Goal: Information Seeking & Learning: Learn about a topic

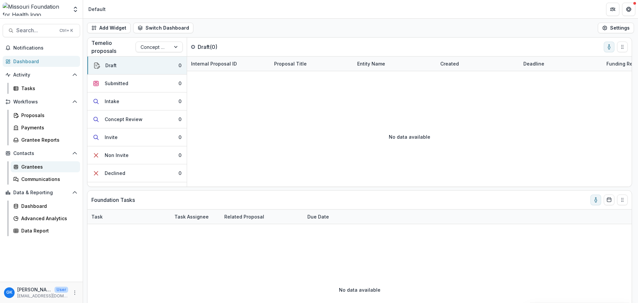
click at [38, 168] on div "Grantees" at bounding box center [48, 166] width 54 height 7
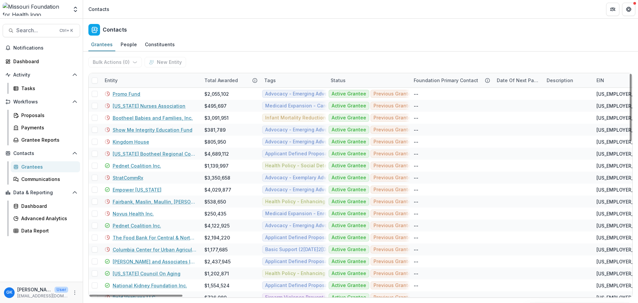
click at [177, 79] on div "Entity" at bounding box center [151, 80] width 100 height 14
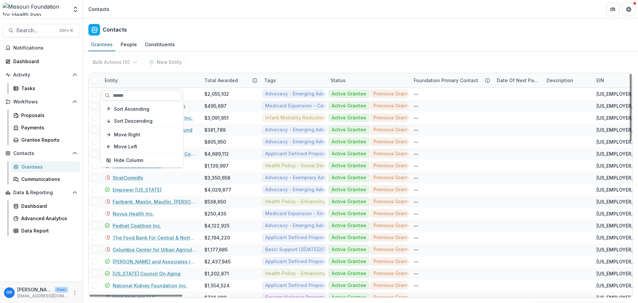
click at [141, 97] on input at bounding box center [142, 95] width 80 height 11
type input "**********"
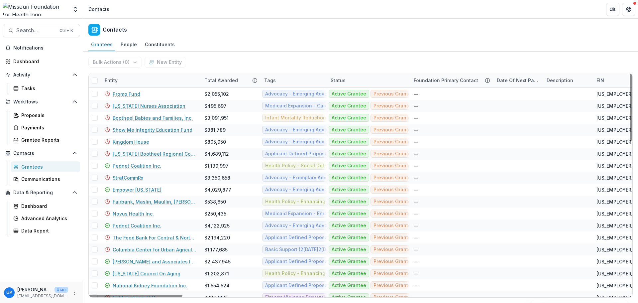
click at [106, 78] on div "Entity" at bounding box center [111, 80] width 21 height 7
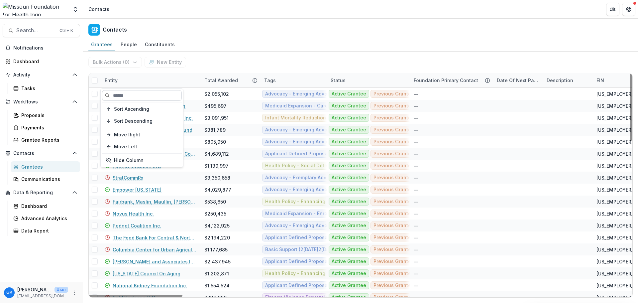
click at [124, 95] on input at bounding box center [142, 95] width 80 height 11
type input "******"
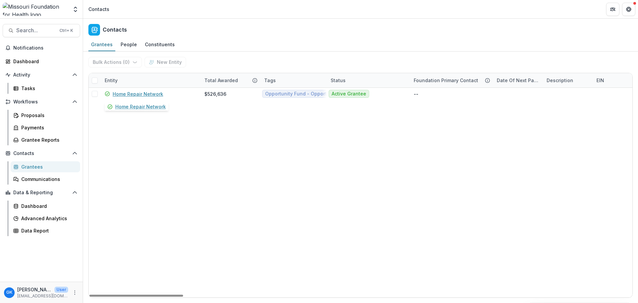
click at [124, 95] on link "Home Repair Network" at bounding box center [138, 93] width 51 height 7
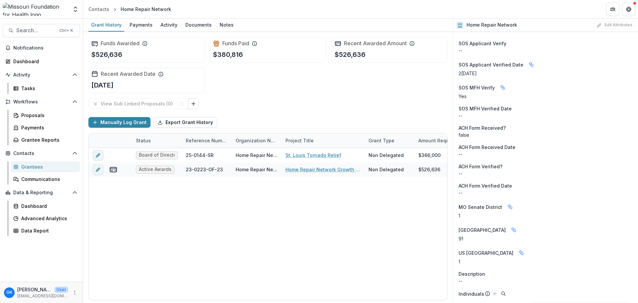
scroll to position [590, 0]
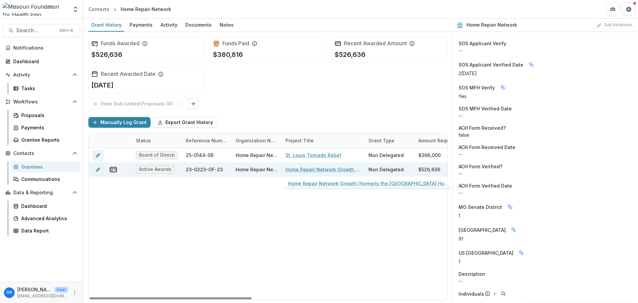
click at [335, 171] on link "Home Repair Network Growth (formerly the [GEOGRAPHIC_DATA] Home Repair Network …" at bounding box center [323, 169] width 75 height 7
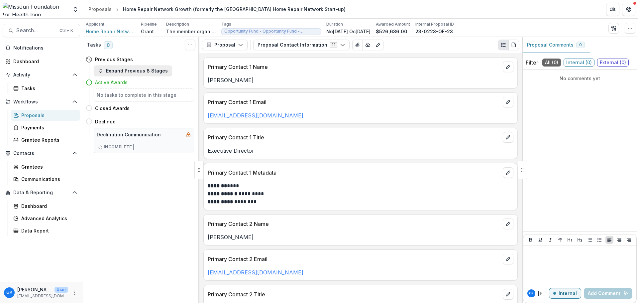
click at [123, 71] on button "Expand Previous 8 Stages" at bounding box center [133, 71] width 78 height 11
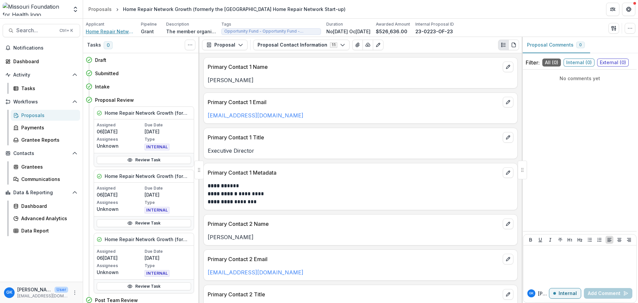
click at [113, 30] on span "Home Repair Network" at bounding box center [111, 31] width 50 height 7
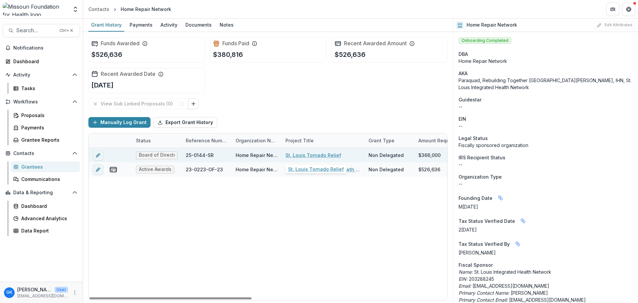
click at [322, 156] on link "St. Louis Tornado Relief" at bounding box center [314, 155] width 56 height 7
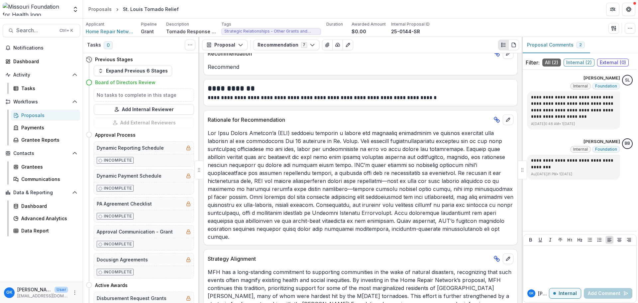
scroll to position [107, 0]
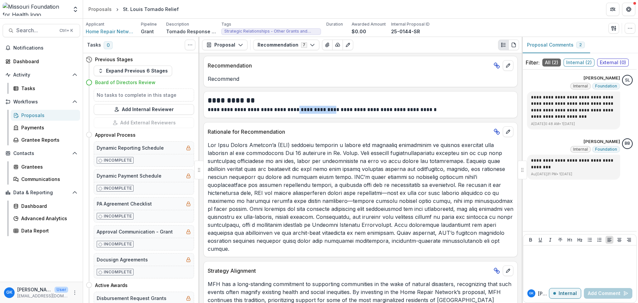
drag, startPoint x: 297, startPoint y: 110, endPoint x: 330, endPoint y: 117, distance: 34.0
click at [330, 117] on div "**********" at bounding box center [361, 104] width 315 height 27
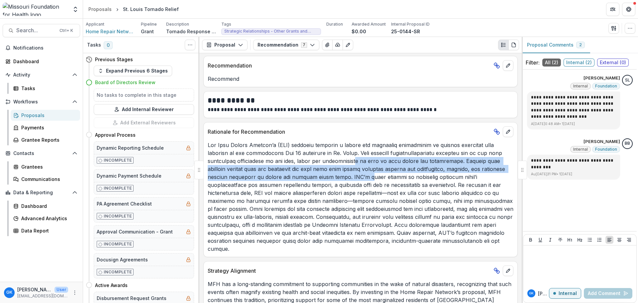
drag, startPoint x: 354, startPoint y: 165, endPoint x: 343, endPoint y: 175, distance: 14.8
click at [343, 175] on p at bounding box center [361, 197] width 306 height 112
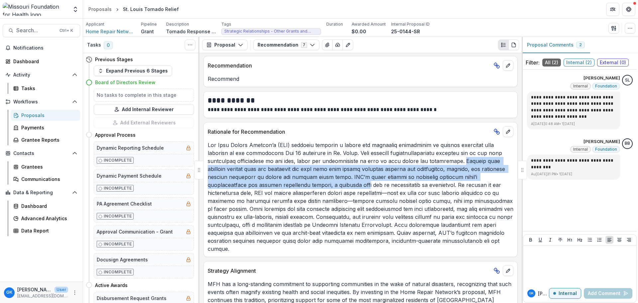
drag, startPoint x: 456, startPoint y: 160, endPoint x: 319, endPoint y: 184, distance: 139.0
click at [319, 184] on p at bounding box center [361, 197] width 306 height 112
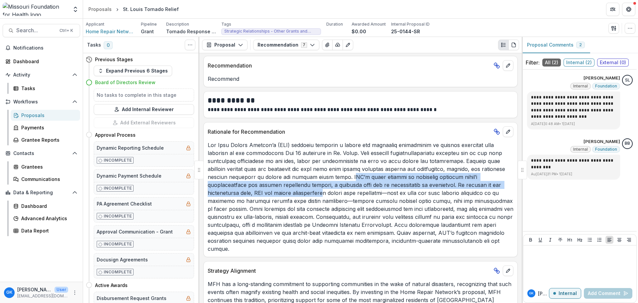
drag, startPoint x: 323, startPoint y: 176, endPoint x: 284, endPoint y: 192, distance: 42.1
click at [284, 192] on p at bounding box center [361, 197] width 306 height 112
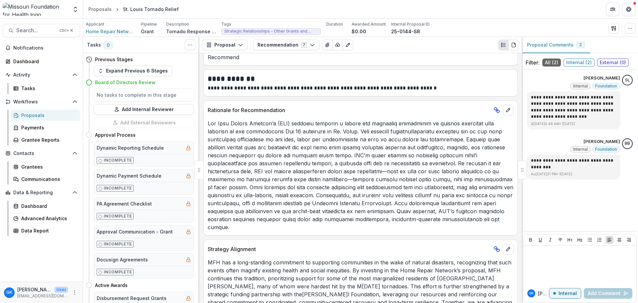
scroll to position [140, 0]
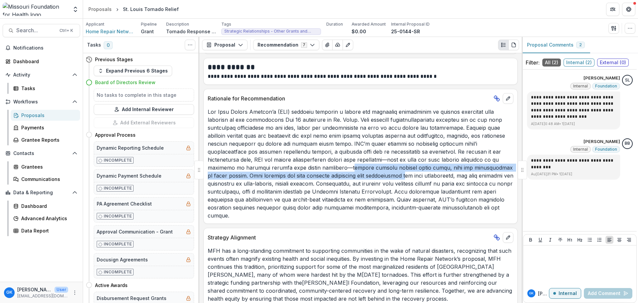
drag, startPoint x: 318, startPoint y: 168, endPoint x: 356, endPoint y: 175, distance: 38.9
click at [356, 175] on p at bounding box center [361, 164] width 306 height 112
click at [117, 30] on span "Home Repair Network" at bounding box center [111, 31] width 50 height 7
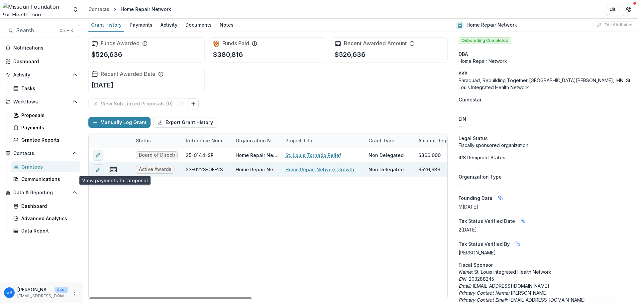
click at [110, 169] on rect "view-payments" at bounding box center [113, 169] width 6 height 5
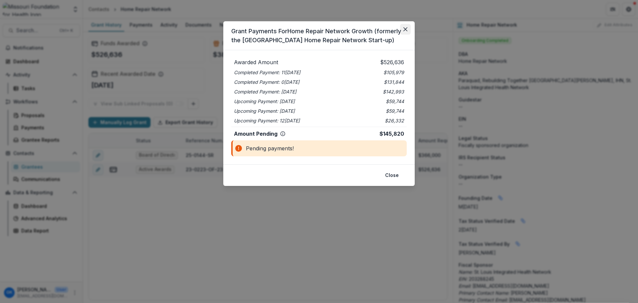
click at [410, 25] on button "Close" at bounding box center [405, 29] width 11 height 11
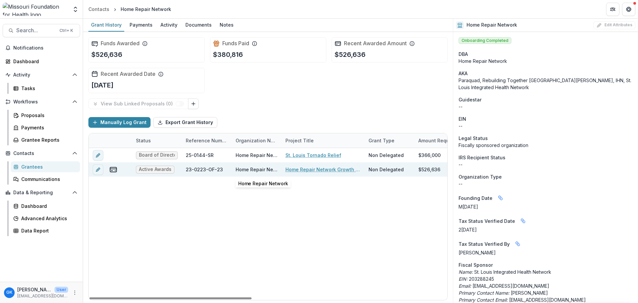
click at [237, 169] on div "Home Repair Network" at bounding box center [257, 169] width 42 height 7
click at [315, 168] on link "Home Repair Network Growth (formerly the [GEOGRAPHIC_DATA] Home Repair Network …" at bounding box center [323, 169] width 75 height 7
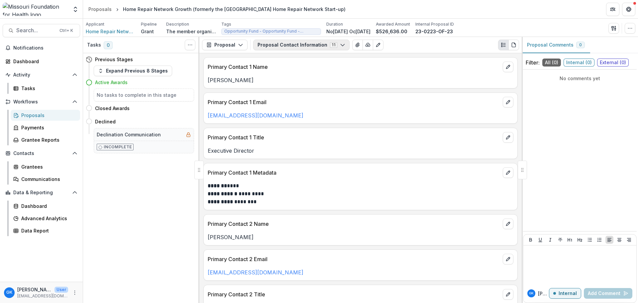
click at [297, 45] on button "Proposal Contact Information 11" at bounding box center [301, 45] width 96 height 11
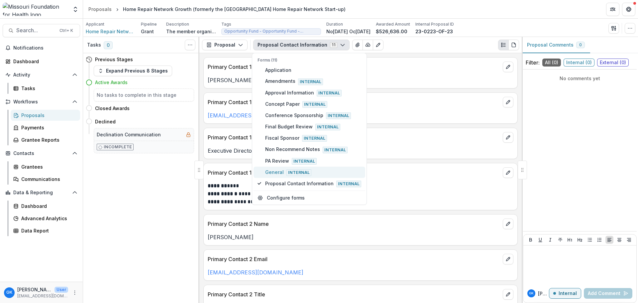
click at [275, 169] on span "General Internal" at bounding box center [313, 172] width 96 height 7
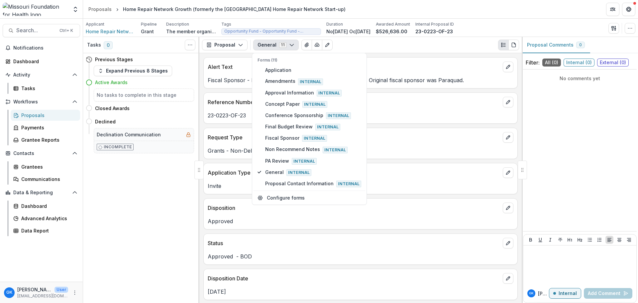
click at [414, 116] on p "23-0223-OF-23" at bounding box center [361, 115] width 306 height 8
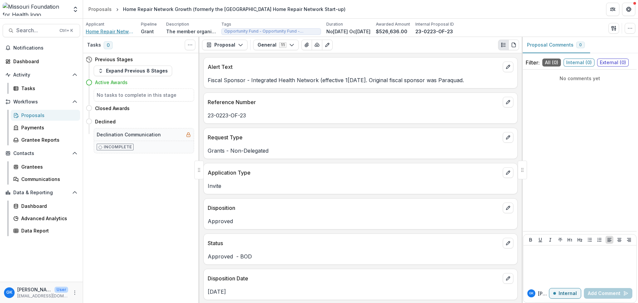
click at [122, 31] on span "Home Repair Network" at bounding box center [111, 31] width 50 height 7
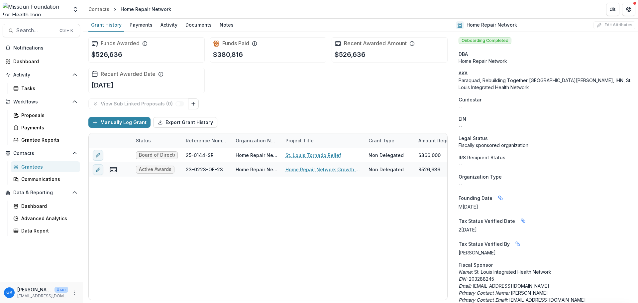
click at [251, 96] on div "Funds Awarded $526,636 Funds Paid $380,816 Recent Awarded Amount $526,636 Recen…" at bounding box center [267, 65] width 359 height 67
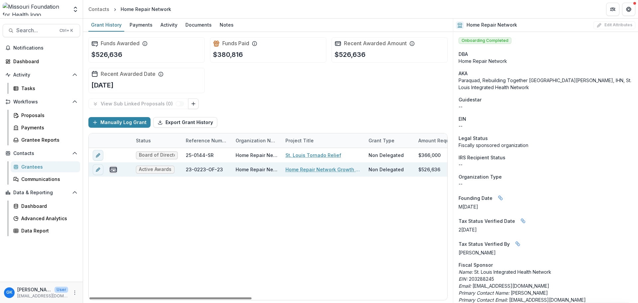
click at [114, 170] on icon "view-payments" at bounding box center [113, 170] width 8 height 8
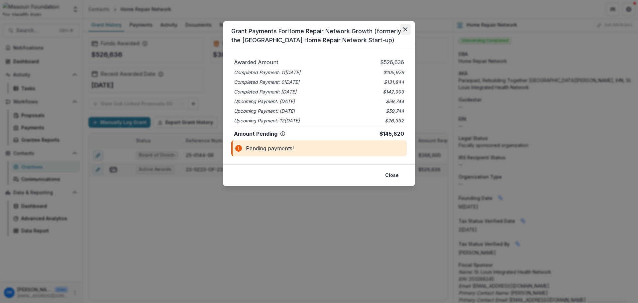
click at [408, 26] on button "Close" at bounding box center [405, 29] width 11 height 11
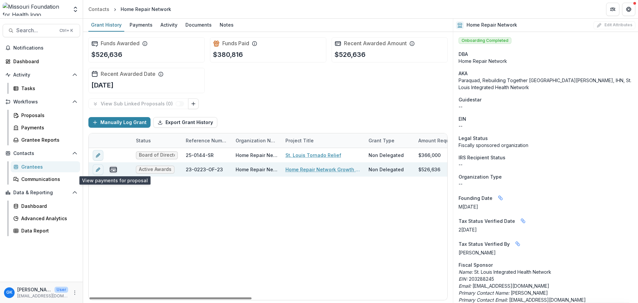
click at [113, 168] on icon "view-payments" at bounding box center [113, 170] width 8 height 8
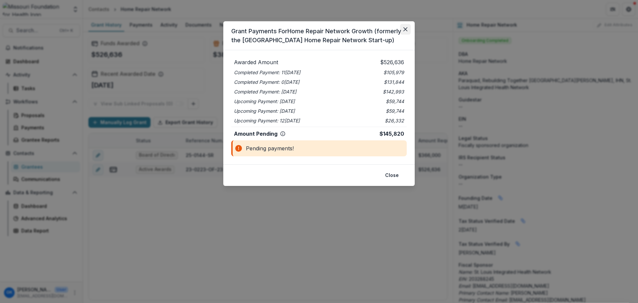
click at [409, 28] on button "Close" at bounding box center [405, 29] width 11 height 11
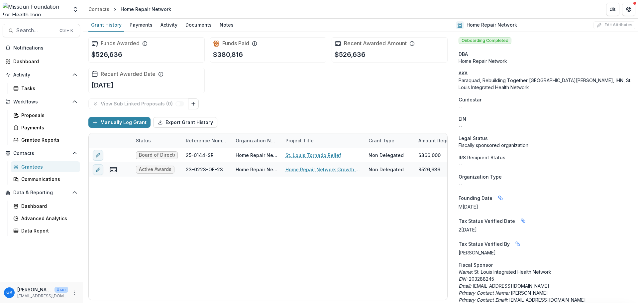
click at [334, 96] on div "Funds Awarded $526,636 Funds Paid $380,816 Recent Awarded Amount $526,636 Recen…" at bounding box center [267, 65] width 359 height 67
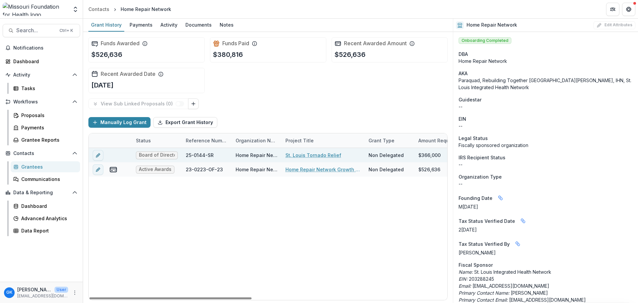
click at [311, 154] on link "St. Louis Tornado Relief" at bounding box center [314, 155] width 56 height 7
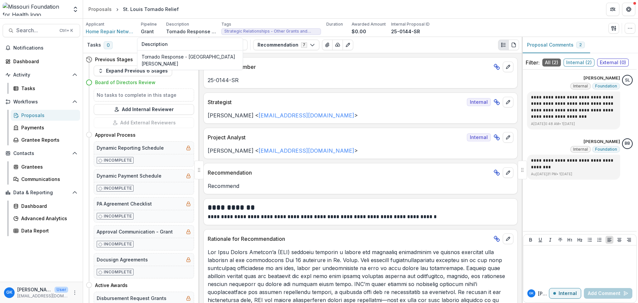
click at [184, 29] on p "Tornado Response - [GEOGRAPHIC_DATA][PERSON_NAME]" at bounding box center [191, 31] width 50 height 7
click at [175, 54] on p "Tornado Response - [GEOGRAPHIC_DATA][PERSON_NAME]" at bounding box center [190, 60] width 98 height 14
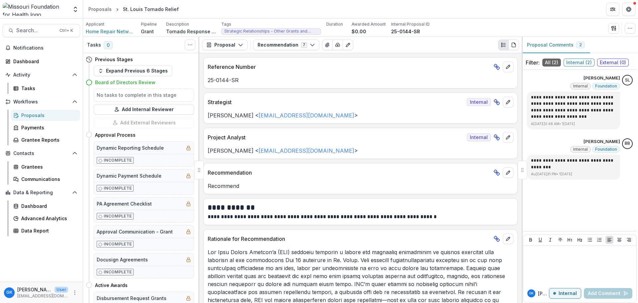
click at [133, 11] on div "St. Louis Tornado Relief" at bounding box center [151, 9] width 56 height 7
click at [101, 8] on div "Proposals" at bounding box center [99, 9] width 23 height 7
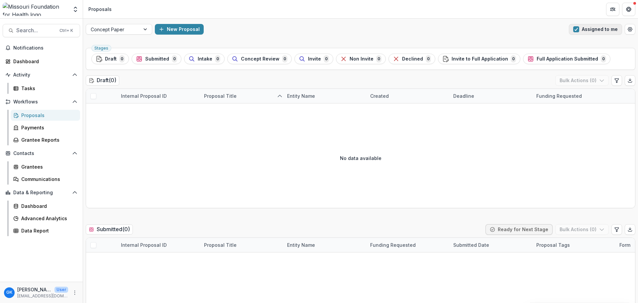
click at [574, 31] on span "button" at bounding box center [577, 29] width 6 height 6
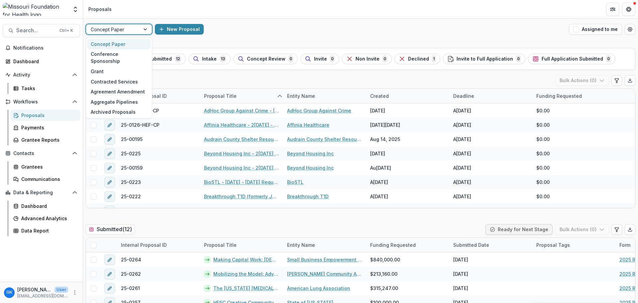
click at [118, 31] on div at bounding box center [113, 29] width 45 height 8
click at [114, 58] on div "Conference Sponsorship" at bounding box center [118, 57] width 63 height 17
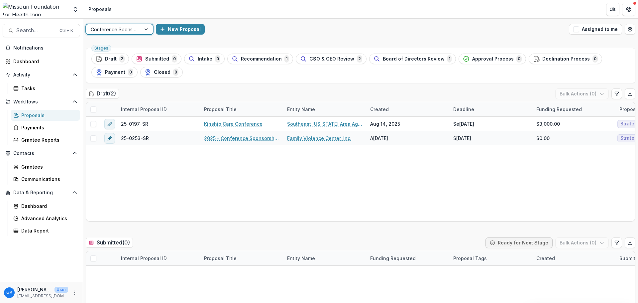
click at [115, 29] on div at bounding box center [114, 29] width 46 height 8
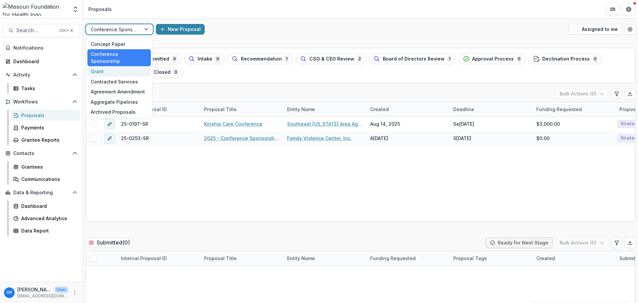
click at [112, 66] on div "Grant" at bounding box center [119, 71] width 64 height 10
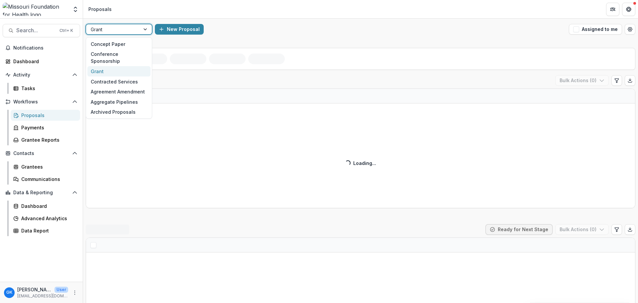
click at [114, 27] on div at bounding box center [113, 29] width 45 height 8
click at [124, 77] on div "Contracted Services" at bounding box center [118, 81] width 63 height 10
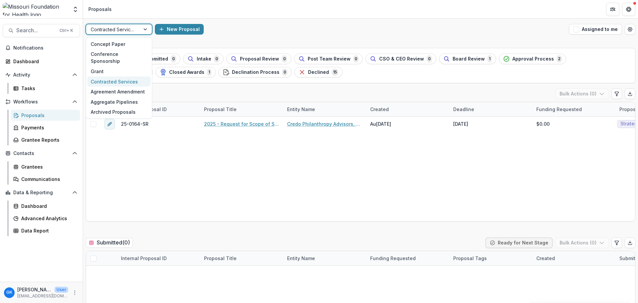
click at [125, 27] on div at bounding box center [113, 29] width 45 height 8
click at [118, 86] on div "Agreement Amendment" at bounding box center [118, 91] width 63 height 10
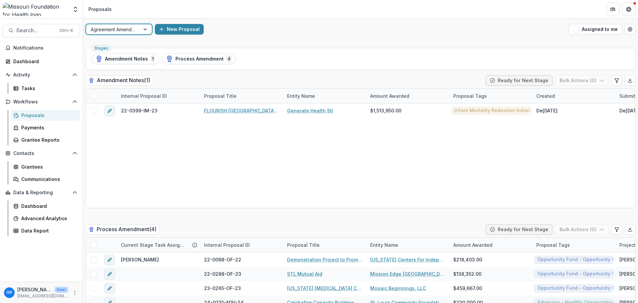
click at [121, 32] on div at bounding box center [113, 29] width 45 height 8
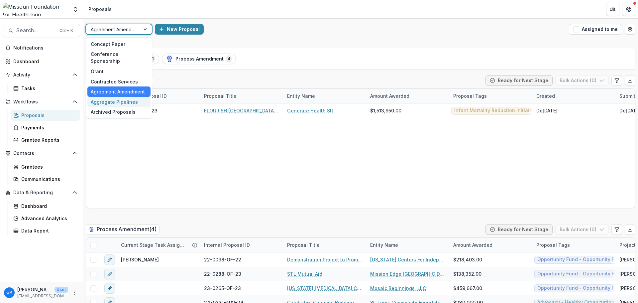
click at [112, 97] on div "Aggregate Pipelines" at bounding box center [118, 102] width 63 height 10
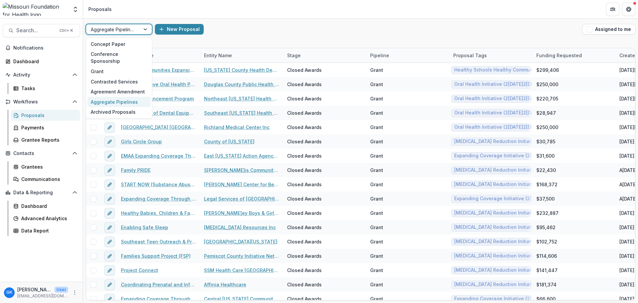
click at [131, 29] on div at bounding box center [113, 29] width 45 height 8
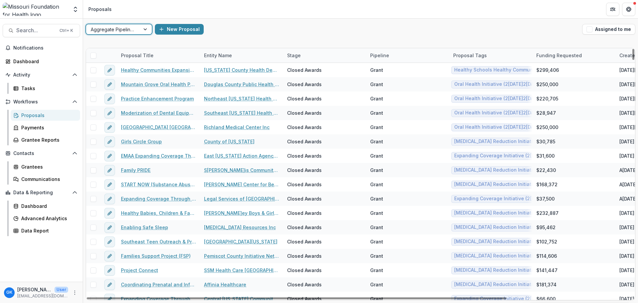
drag, startPoint x: 127, startPoint y: 97, endPoint x: 316, endPoint y: 26, distance: 201.8
click at [317, 26] on div "New Proposal" at bounding box center [367, 29] width 425 height 11
click at [138, 30] on div "Aggregate Pipelines" at bounding box center [113, 30] width 54 height 10
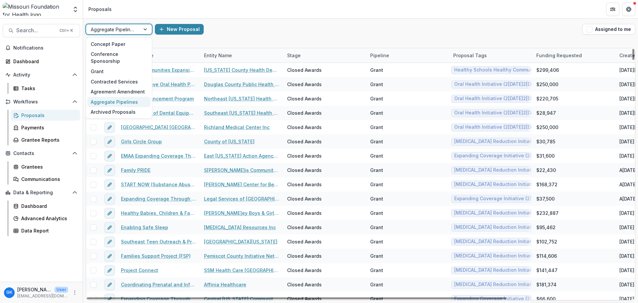
click at [127, 99] on div "Aggregate Pipelines" at bounding box center [118, 102] width 63 height 10
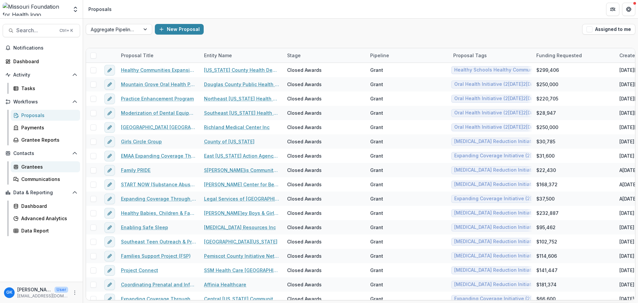
click at [35, 165] on div "Grantees" at bounding box center [48, 166] width 54 height 7
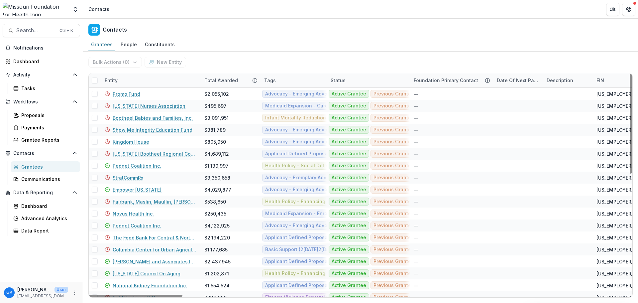
click at [115, 83] on div "Entity" at bounding box center [111, 80] width 21 height 7
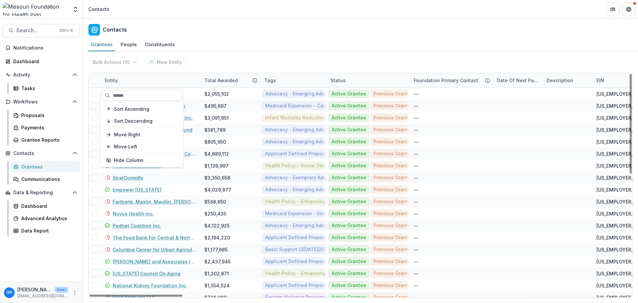
click at [128, 96] on input at bounding box center [142, 95] width 80 height 11
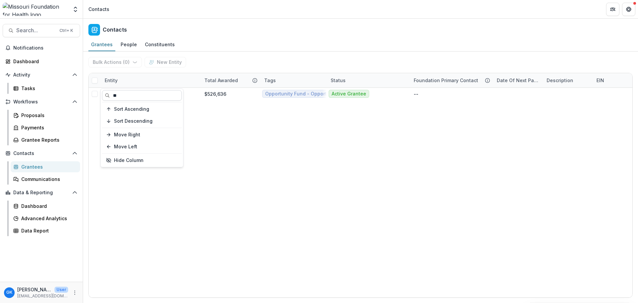
type input "*"
type input "*******"
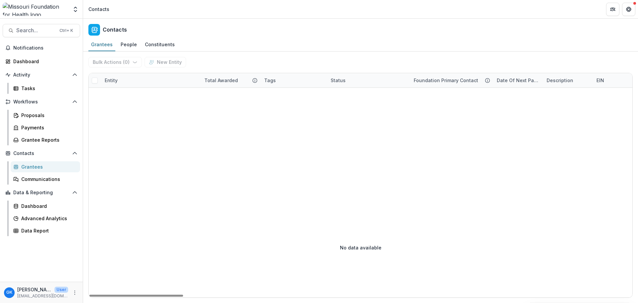
click at [109, 76] on div "Entity" at bounding box center [151, 80] width 100 height 14
click at [129, 101] on div "******* Sort Ascending Sort Descending Move Right Move Left Hide Column" at bounding box center [142, 128] width 82 height 78
click at [131, 95] on input "*******" at bounding box center [142, 95] width 80 height 11
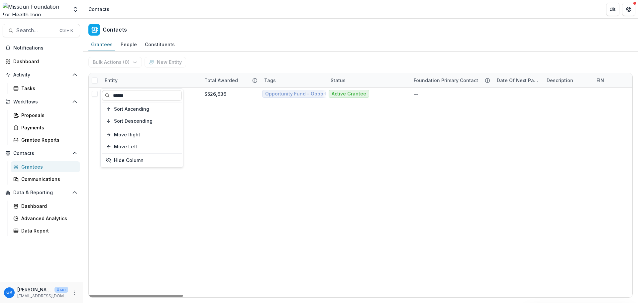
type input "******"
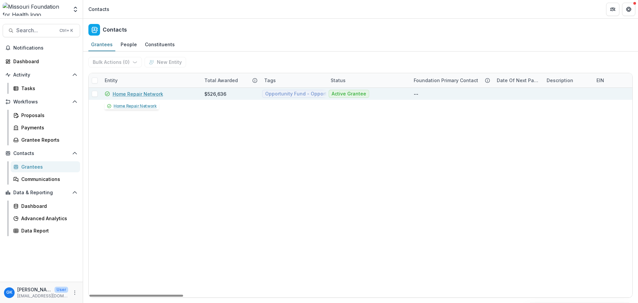
click at [133, 96] on link "Home Repair Network" at bounding box center [138, 93] width 51 height 7
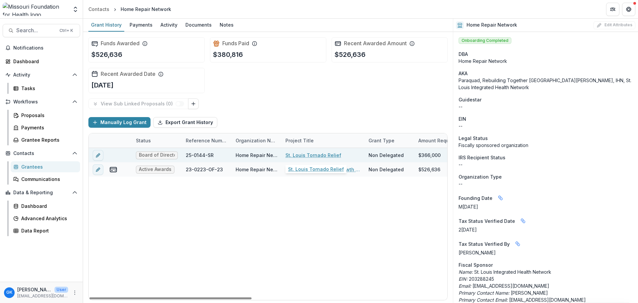
click at [322, 156] on link "St. Louis Tornado Relief" at bounding box center [314, 155] width 56 height 7
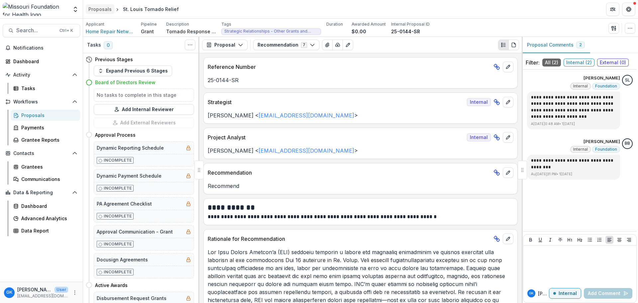
click at [103, 7] on div "Proposals" at bounding box center [99, 9] width 23 height 7
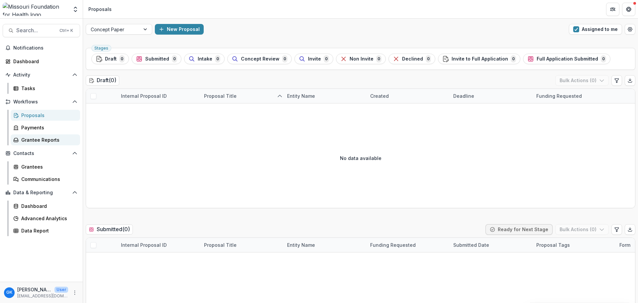
click at [46, 137] on div "Grantee Reports" at bounding box center [48, 139] width 54 height 7
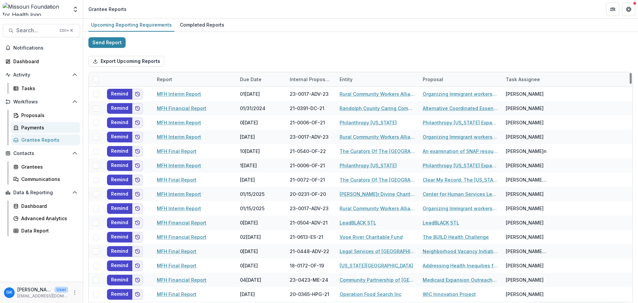
click at [32, 127] on div "Payments" at bounding box center [48, 127] width 54 height 7
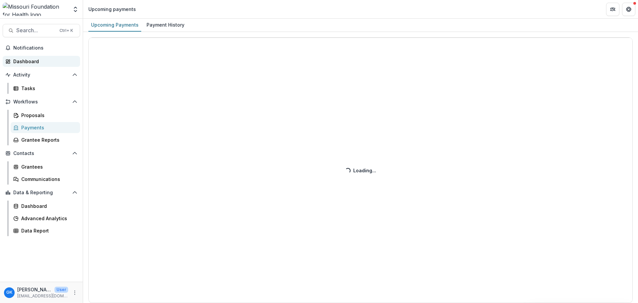
click at [25, 59] on div "Dashboard" at bounding box center [44, 61] width 62 height 7
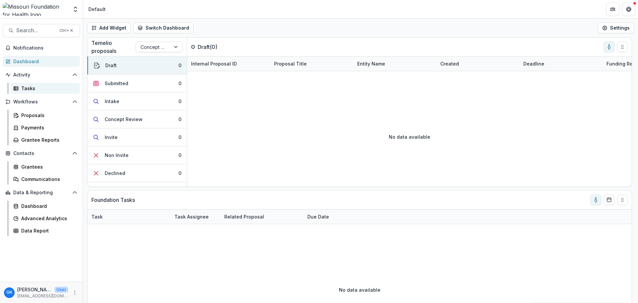
click at [20, 89] on link "Tasks" at bounding box center [45, 88] width 69 height 11
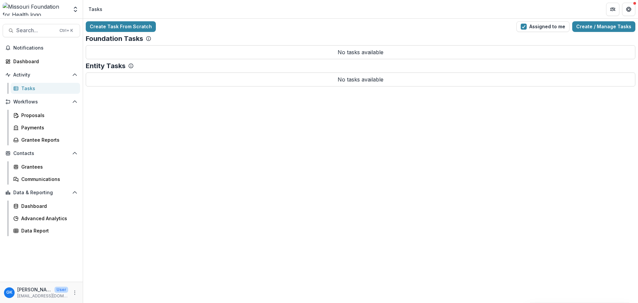
click at [563, 30] on button "Assigned to me" at bounding box center [543, 26] width 53 height 11
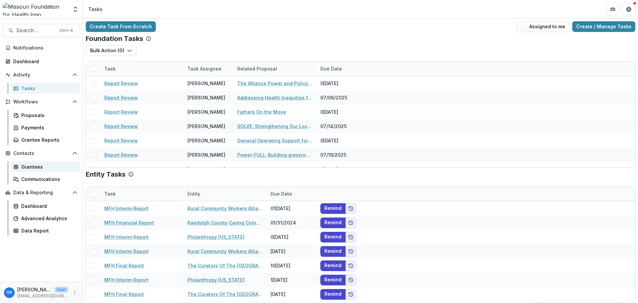
click at [32, 168] on div "Grantees" at bounding box center [48, 166] width 54 height 7
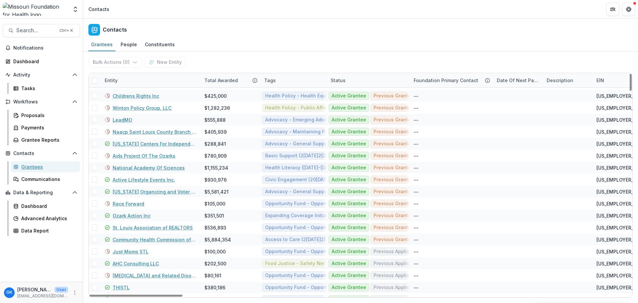
scroll to position [1313, 0]
